Goal: Check status: Check status

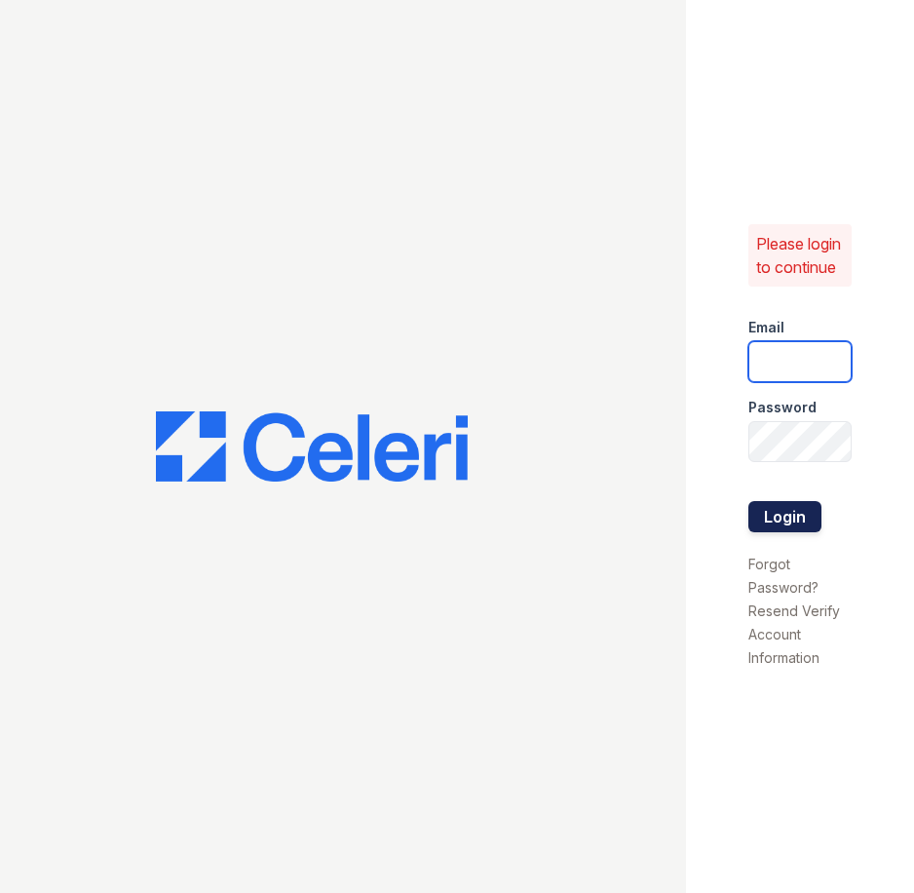
type input "[EMAIL_ADDRESS][DOMAIN_NAME]"
click at [776, 517] on button "Login" at bounding box center [785, 516] width 73 height 31
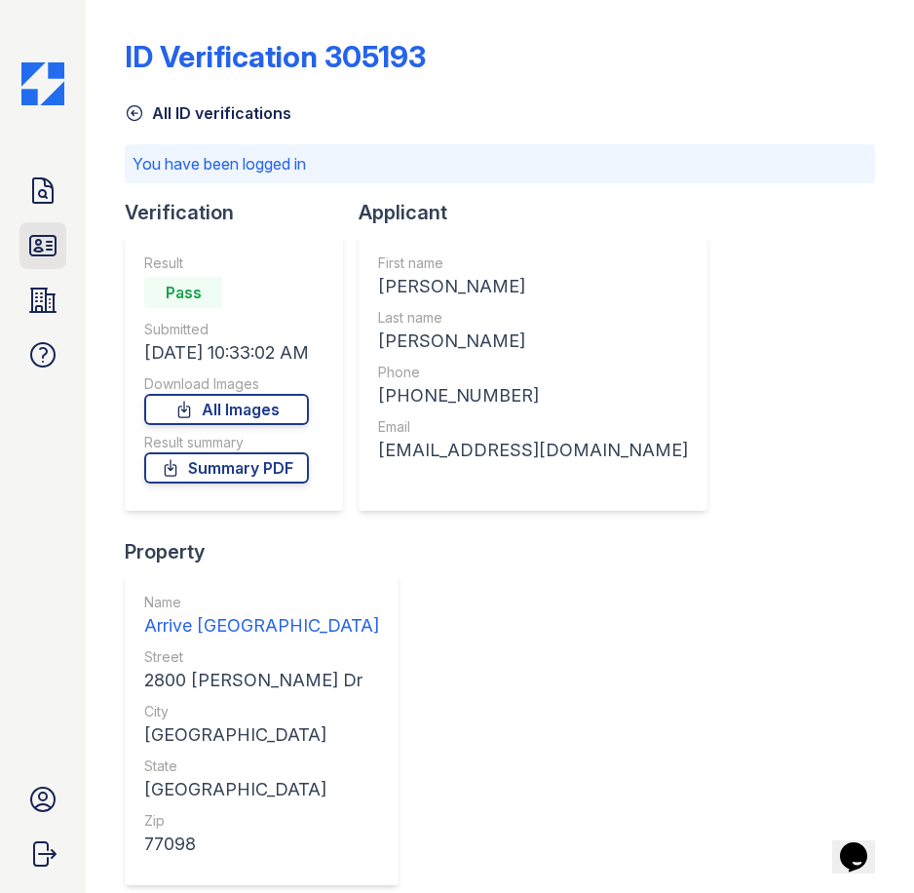
click at [51, 236] on icon at bounding box center [42, 245] width 25 height 19
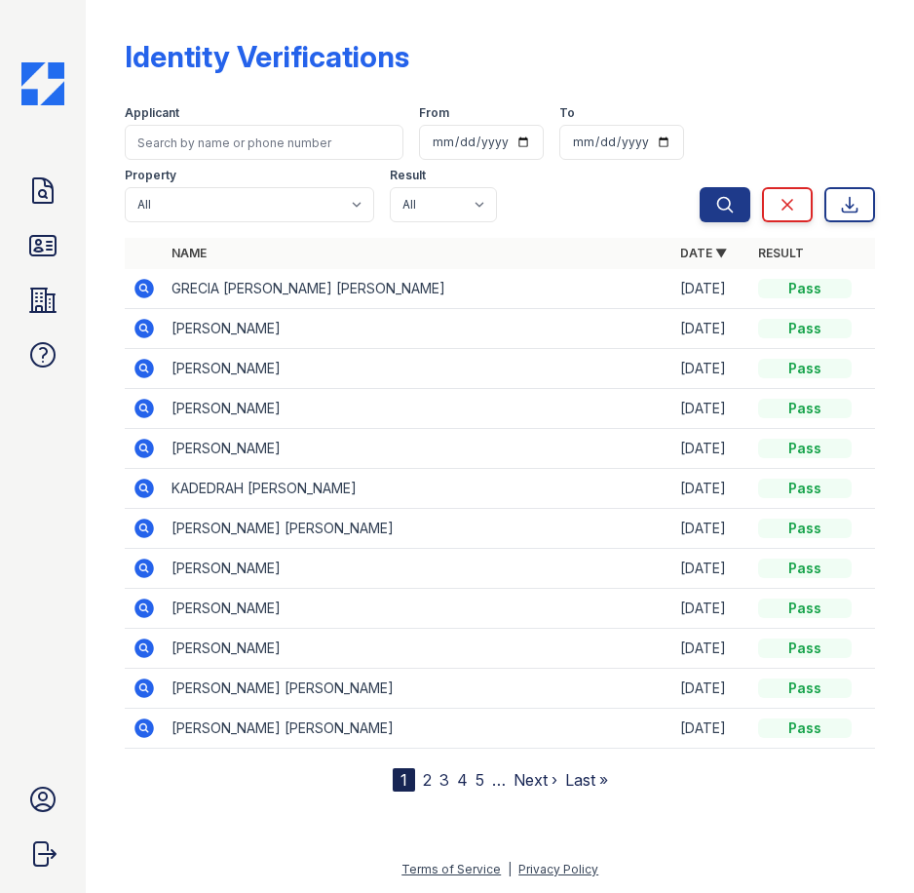
click at [133, 567] on icon at bounding box center [144, 568] width 23 height 23
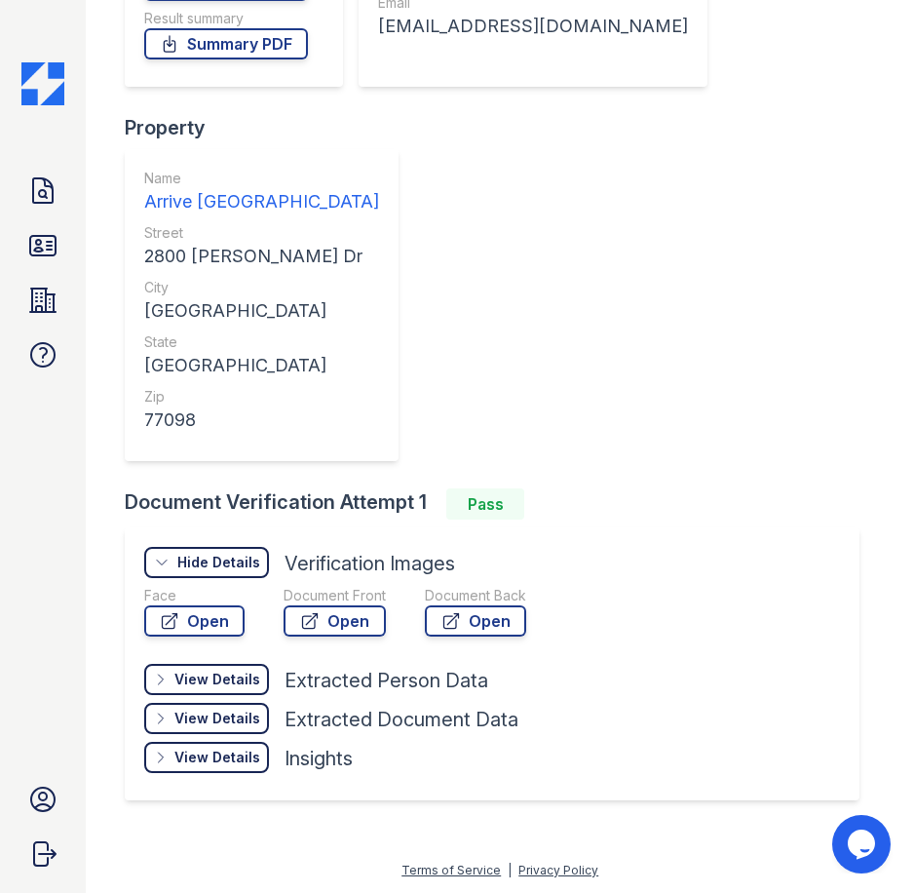
scroll to position [370, 0]
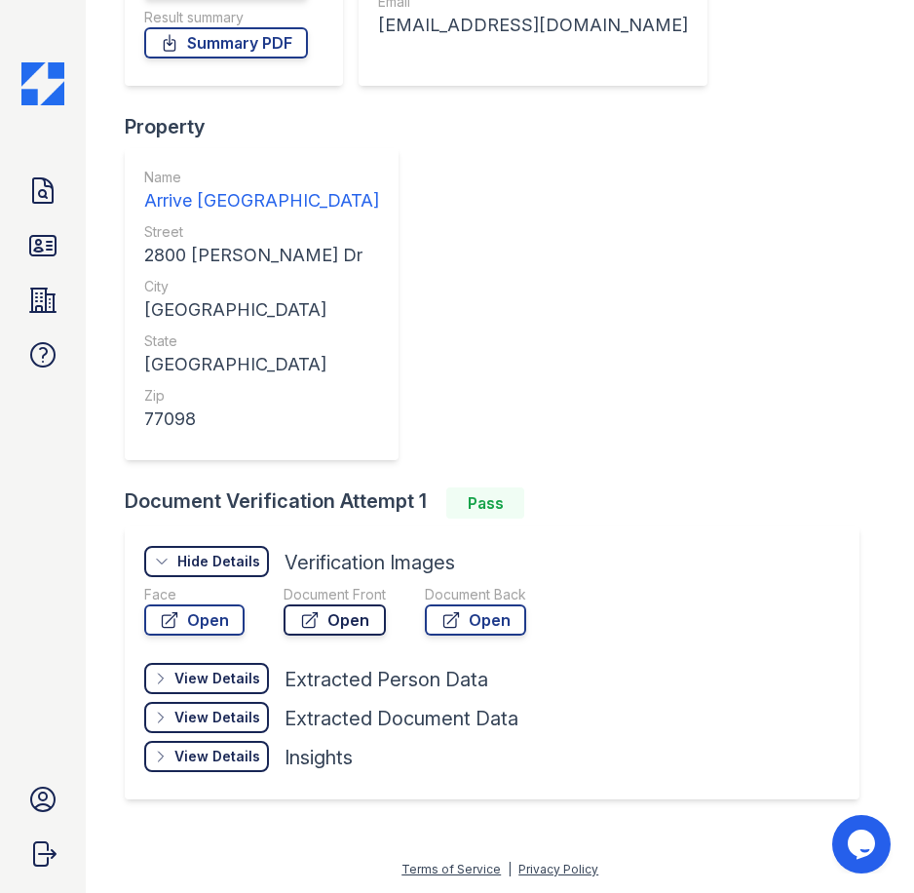
click at [324, 618] on link "Open" at bounding box center [335, 619] width 102 height 31
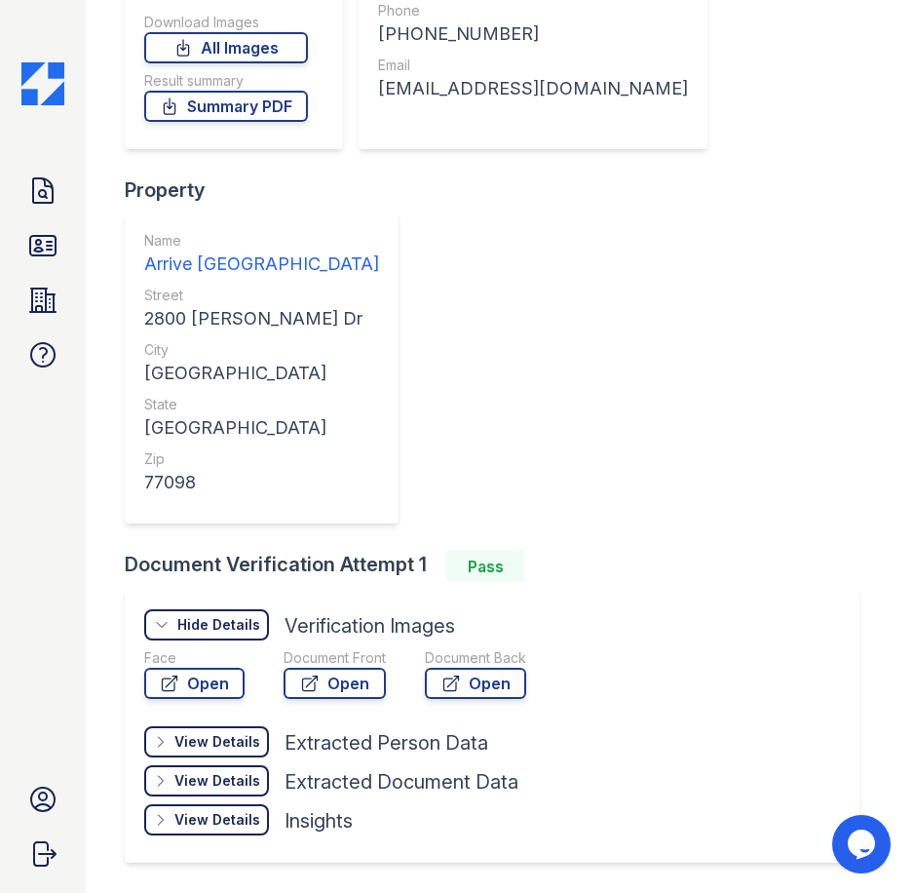
scroll to position [273, 0]
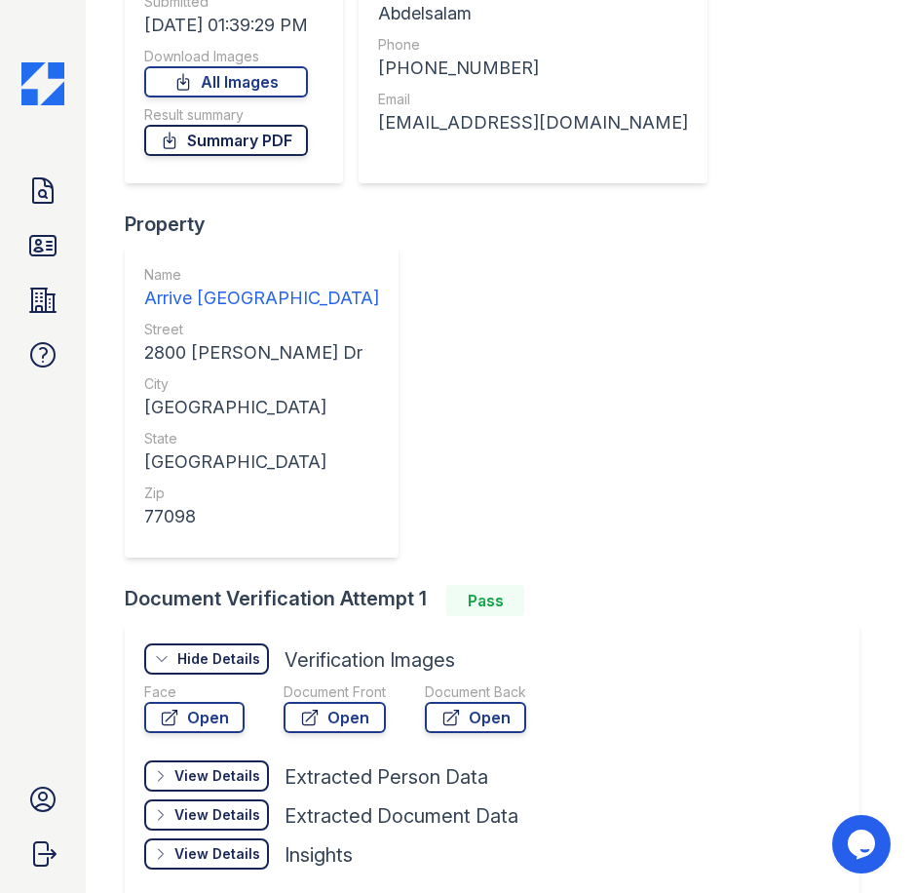
click at [267, 132] on link "Summary PDF" at bounding box center [226, 140] width 164 height 31
drag, startPoint x: 707, startPoint y: 431, endPoint x: 728, endPoint y: 423, distance: 22.8
click at [707, 431] on div "Verification Result Pass Submitted 08/28/25 01:39:29 PM Download Images All Ima…" at bounding box center [500, 228] width 751 height 714
click at [688, 841] on div "View Details Details Hide Details Details Verification Images Face Open Documen…" at bounding box center [492, 760] width 735 height 273
